Goal: Task Accomplishment & Management: Complete application form

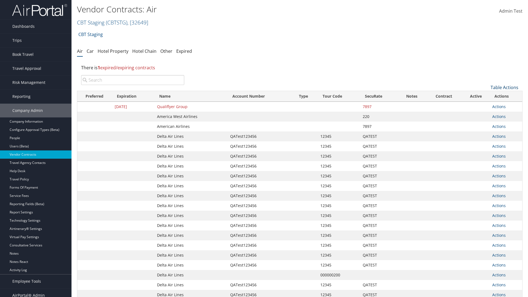
click at [504, 87] on link "Table Actions" at bounding box center [505, 87] width 28 height 6
click at [486, 96] on link "Create New Contract" at bounding box center [486, 95] width 72 height 9
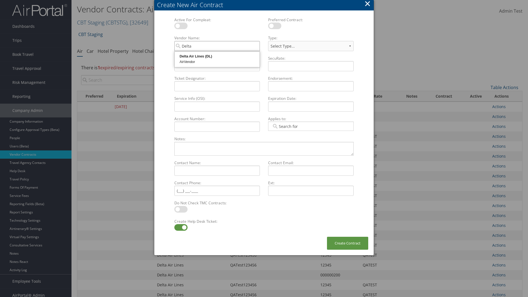
type input "Delta Air Lines"
select select "[object Object]"
type input "Delta Air Lines"
type input "QATest123456"
type input "12345"
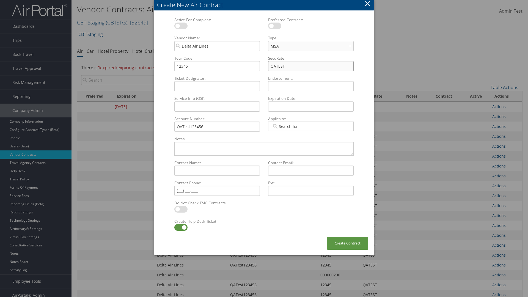
type input "QATEST"
click at [181, 227] on label at bounding box center [180, 227] width 13 height 7
click at [181, 227] on input "checkbox" at bounding box center [179, 229] width 4 height 4
checkbox input "false"
click at [348, 243] on button "Create Contract" at bounding box center [347, 243] width 41 height 13
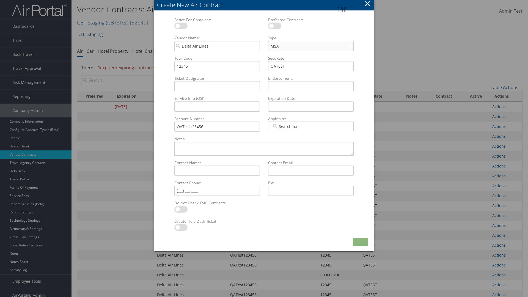
scroll to position [62, 0]
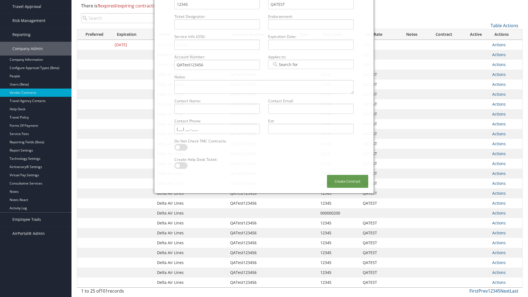
click at [133, 23] on input "search" at bounding box center [132, 18] width 103 height 10
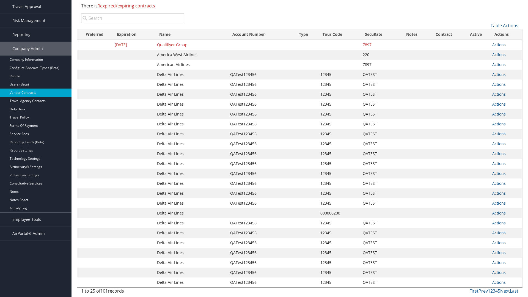
scroll to position [0, 0]
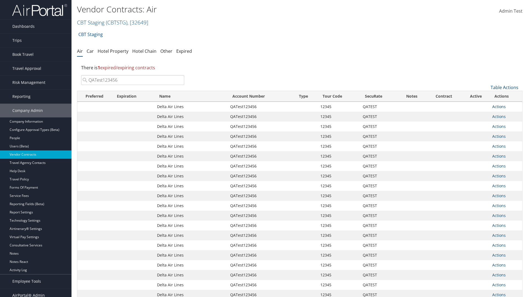
type input "QATest123456"
click at [499, 106] on link "Actions" at bounding box center [498, 106] width 13 height 5
click at [508, 143] on link "Delete" at bounding box center [509, 142] width 32 height 9
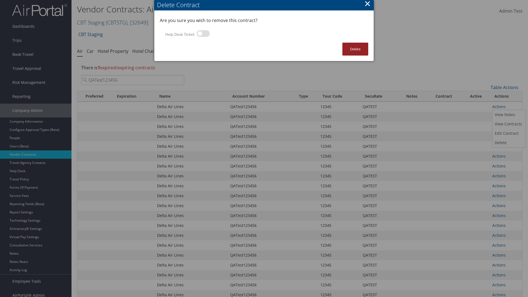
click at [355, 49] on button "Delete" at bounding box center [355, 49] width 26 height 13
